Goal: Task Accomplishment & Management: Manage account settings

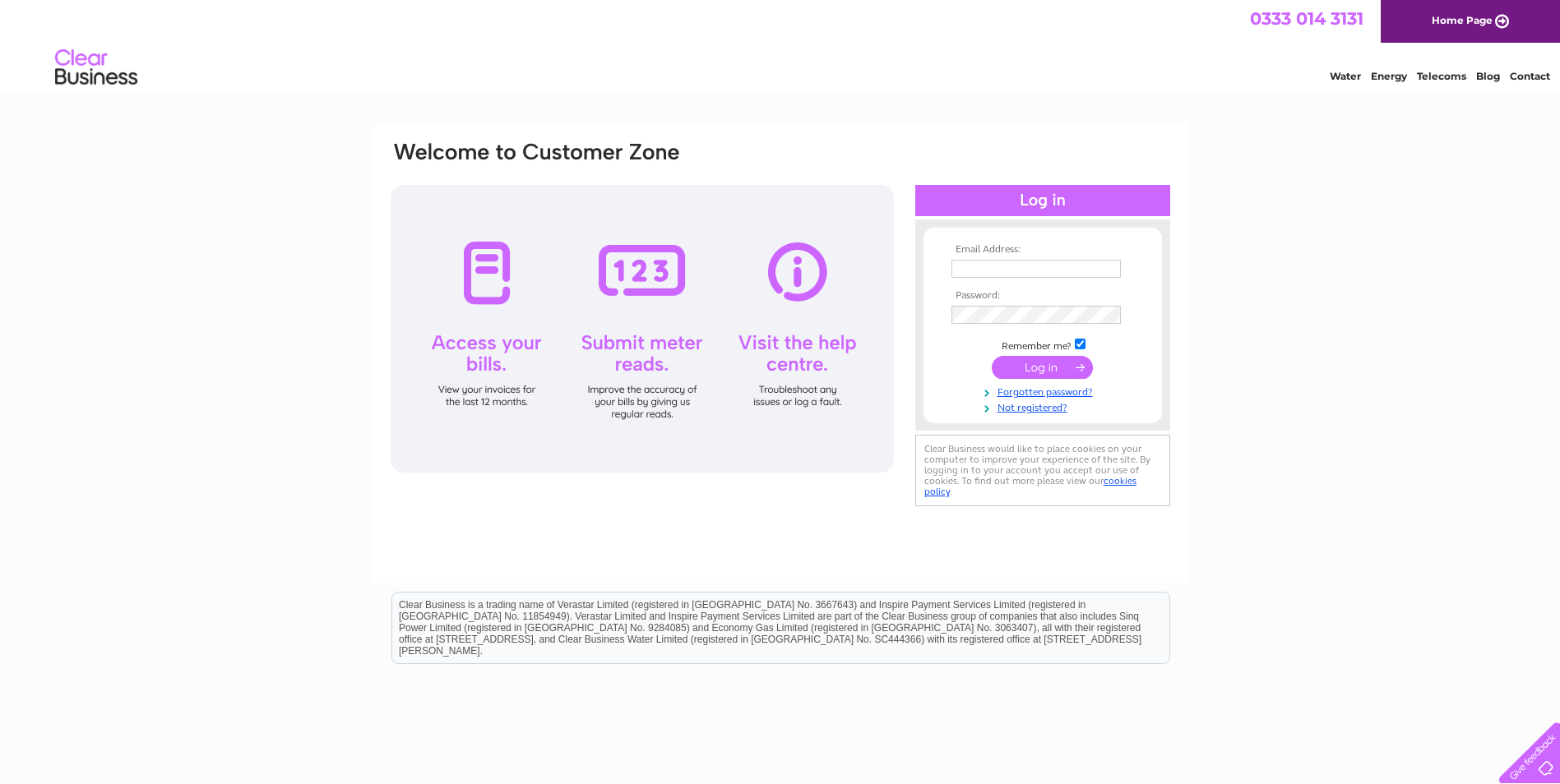
type input "[EMAIL_ADDRESS][DOMAIN_NAME]"
click at [1053, 361] on input "submit" at bounding box center [1042, 367] width 102 height 23
click at [1035, 360] on input "submit" at bounding box center [1042, 367] width 102 height 23
